Goal: Communication & Community: Answer question/provide support

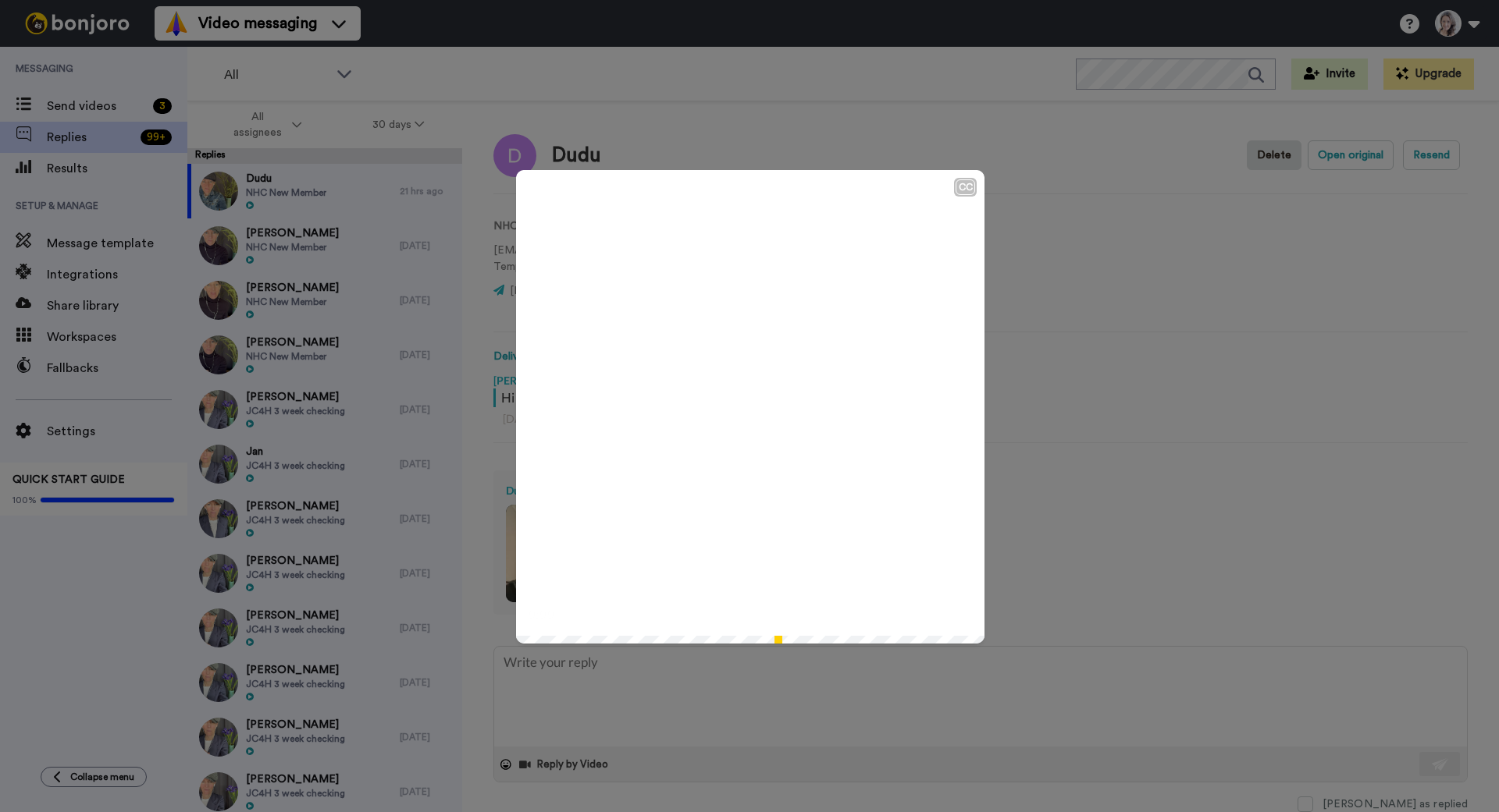
click at [748, 402] on icon "Play/Pause" at bounding box center [751, 407] width 42 height 74
click at [1051, 296] on div "CC Play/Pause 1:29 / 1:29" at bounding box center [749, 406] width 1499 height 812
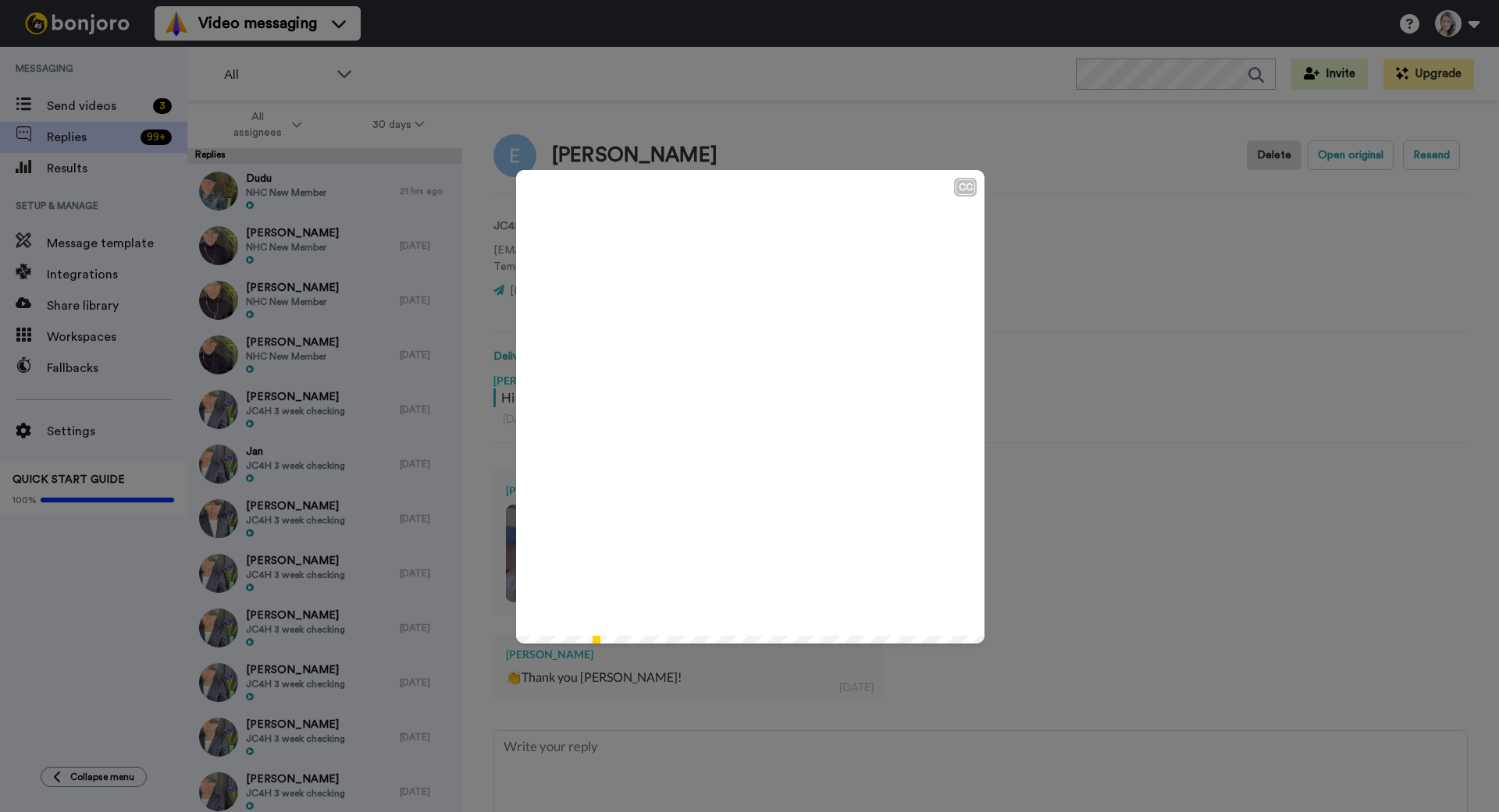
click at [750, 407] on icon "Play/Pause" at bounding box center [751, 407] width 42 height 74
type textarea "x"
click at [65, 107] on div "CC Play/Pause 5:00 / 5:00" at bounding box center [749, 406] width 1499 height 812
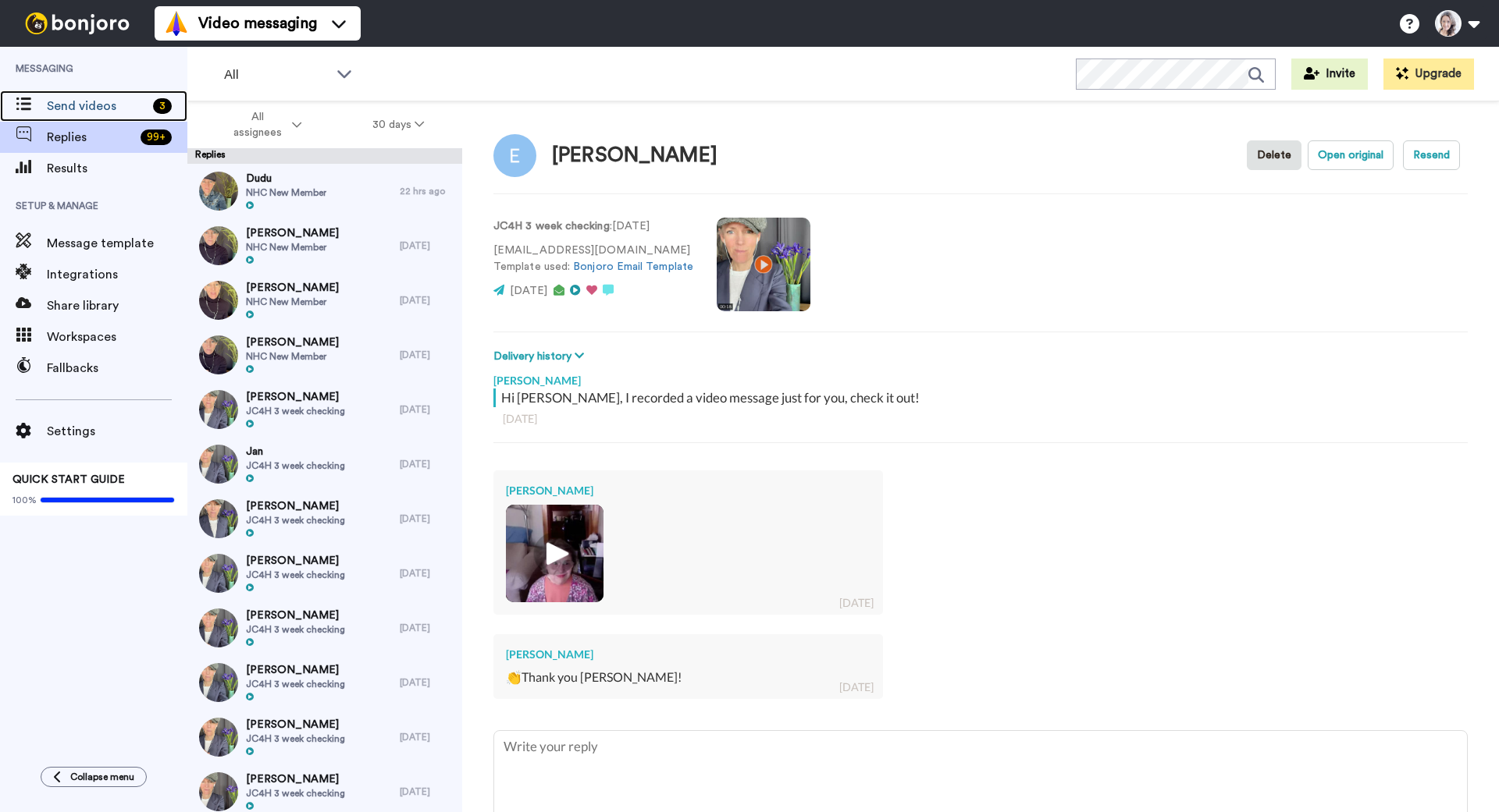
click at [65, 107] on span "Send videos" at bounding box center [97, 106] width 100 height 19
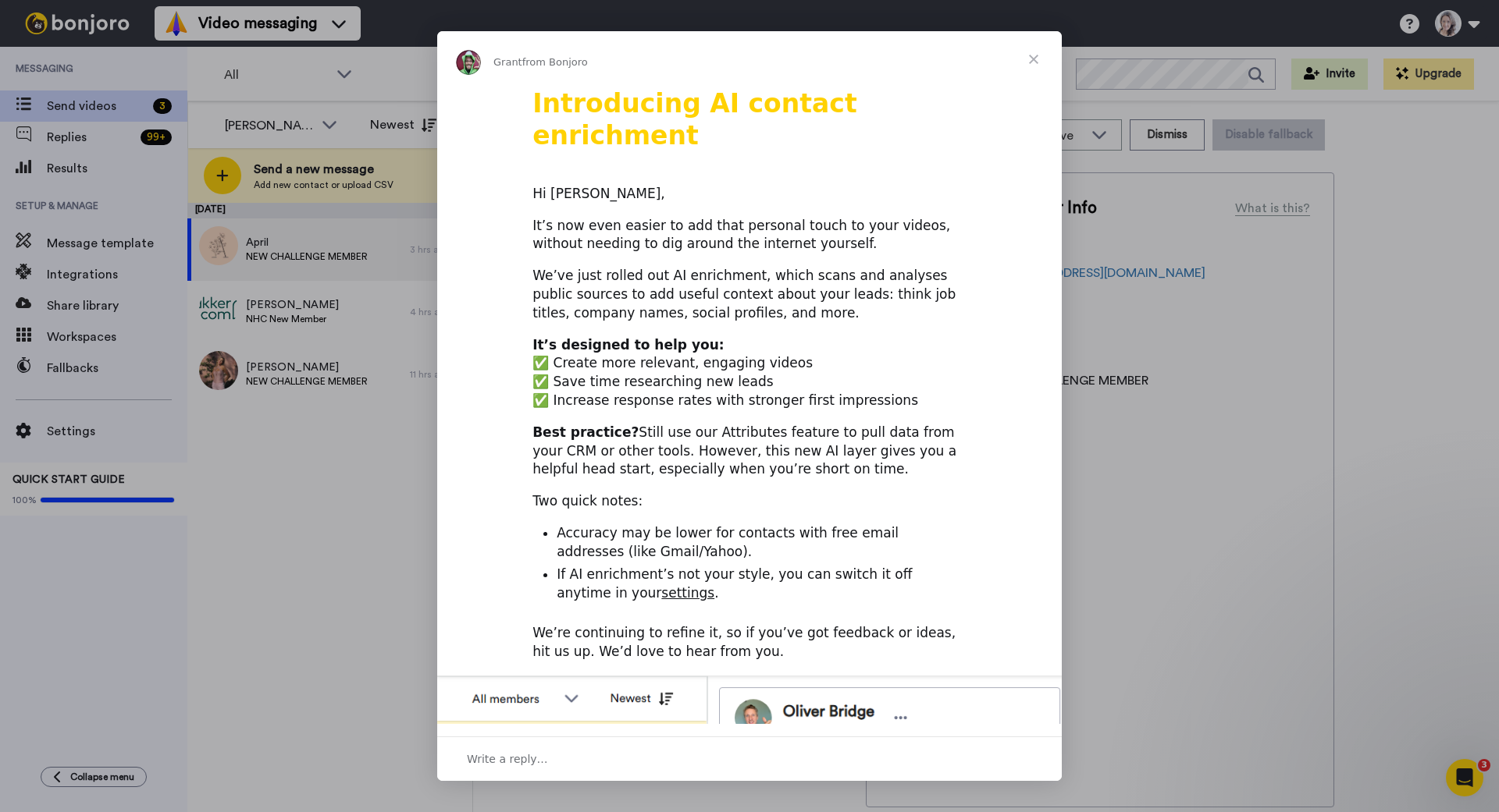
click at [1034, 60] on span "Close" at bounding box center [1033, 60] width 56 height 56
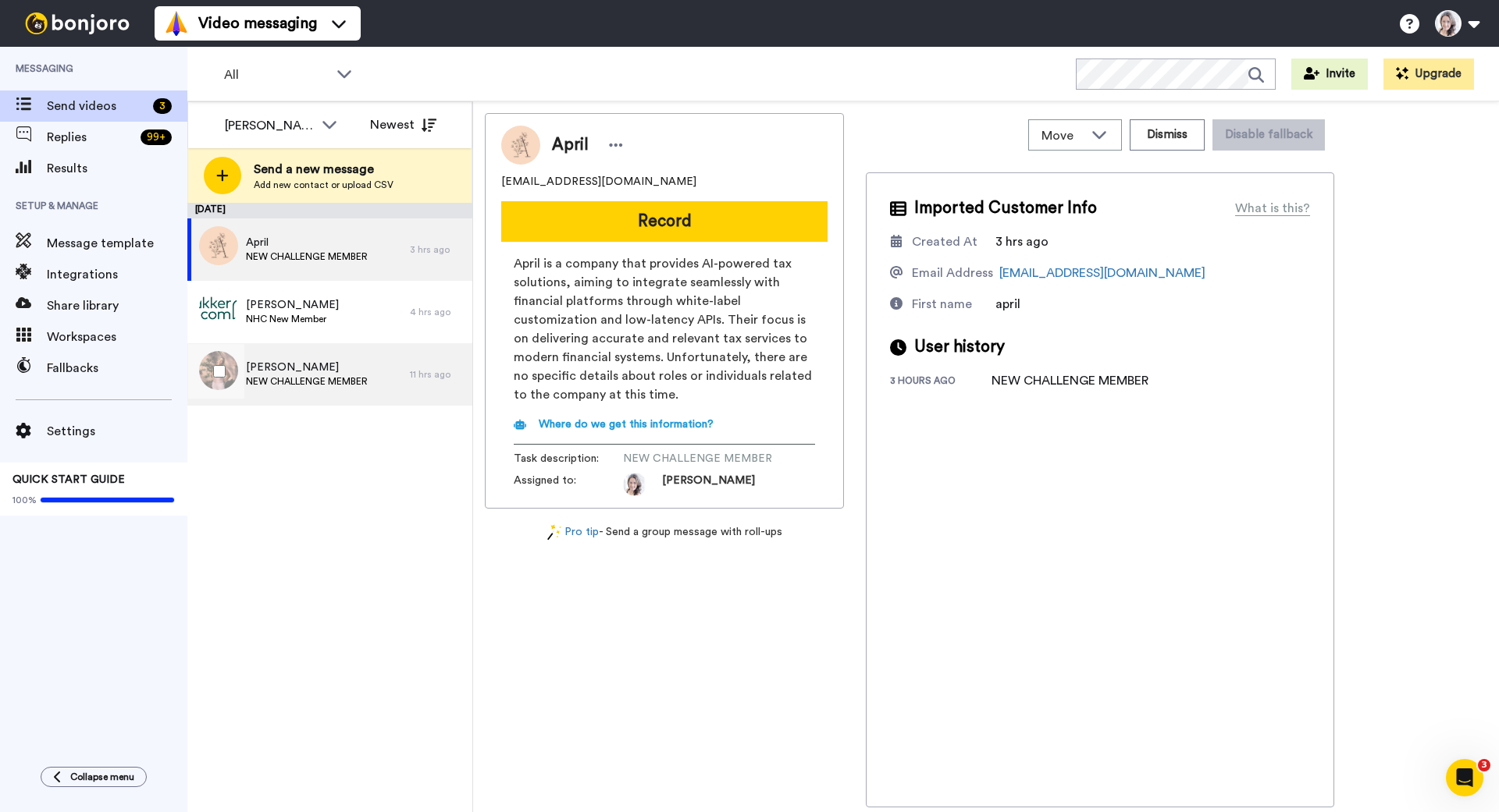
click at [299, 371] on span "CAMILLE" at bounding box center [307, 367] width 122 height 15
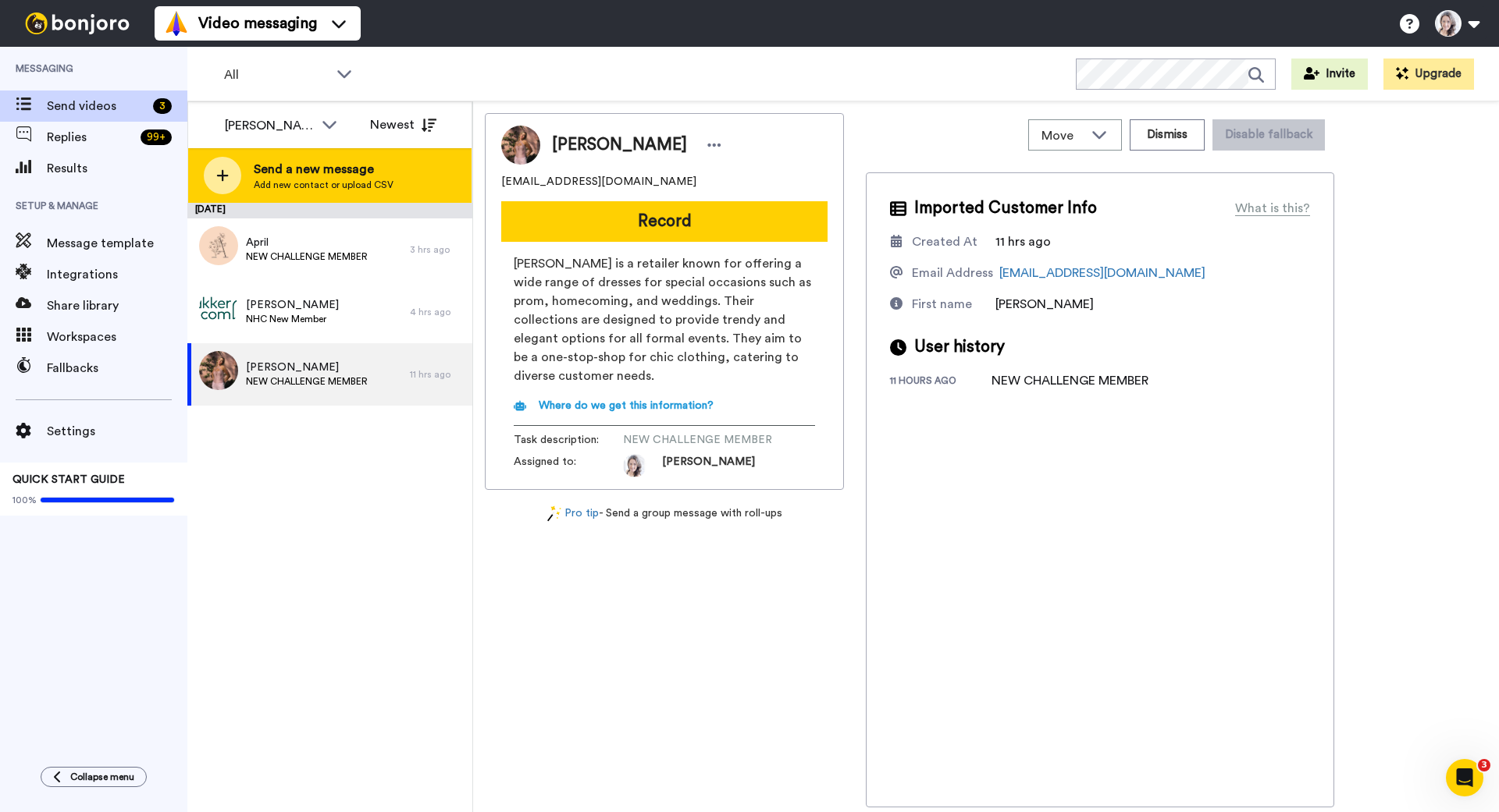
click at [350, 174] on span "Send a new message" at bounding box center [323, 169] width 139 height 19
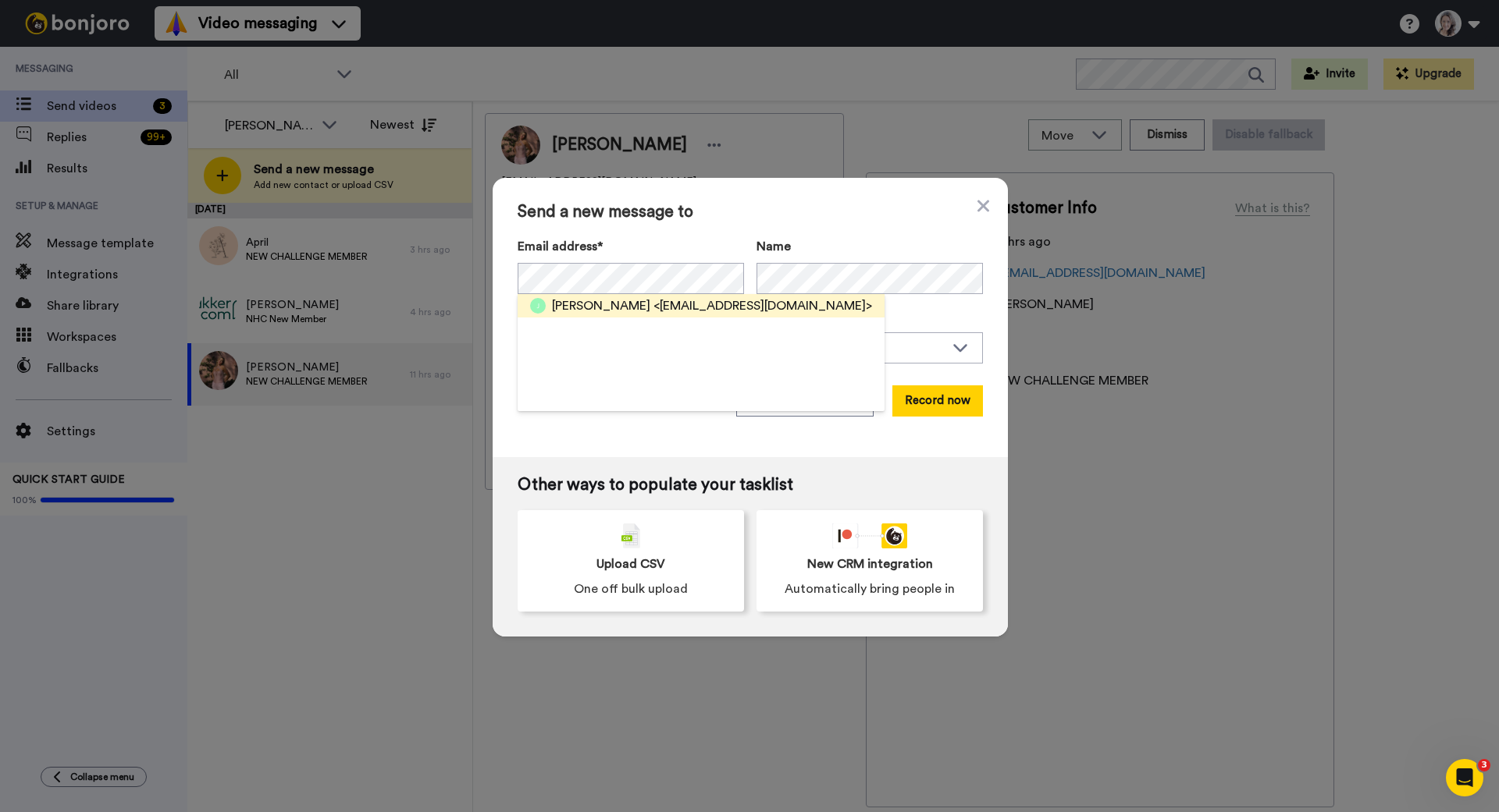
click at [675, 301] on span "<jansie.matthee@gmail.com>" at bounding box center [763, 306] width 219 height 19
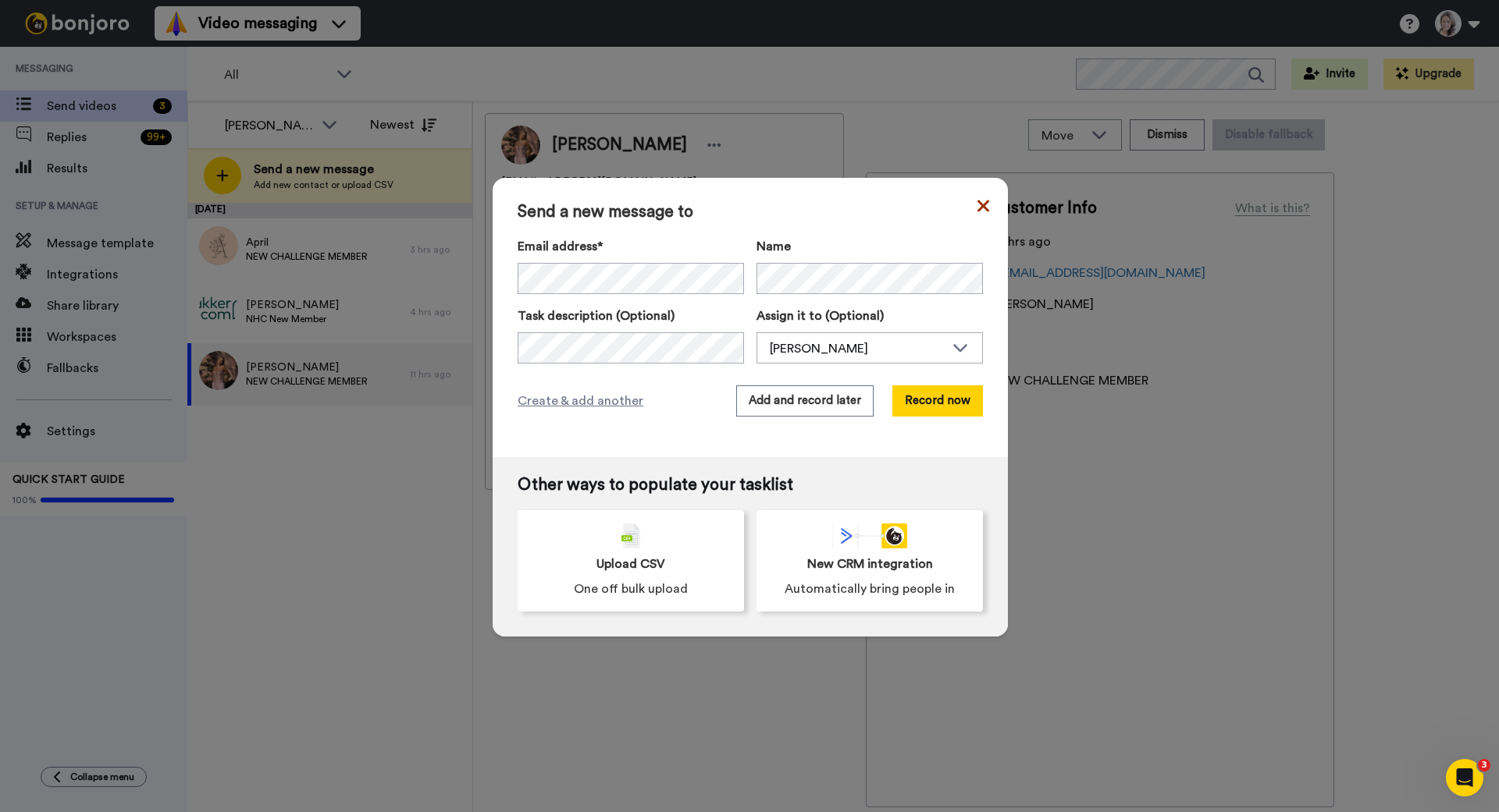
click at [980, 206] on icon at bounding box center [982, 205] width 12 height 19
